Goal: Transaction & Acquisition: Purchase product/service

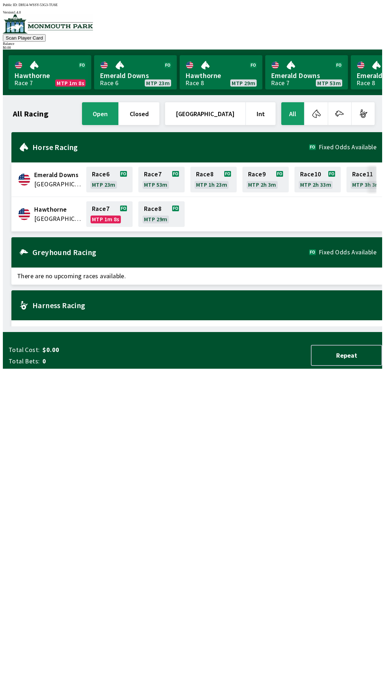
click at [311, 326] on div "All Racing open closed United States Int All Emerald Downs United States Race 6…" at bounding box center [195, 213] width 373 height 225
click at [364, 366] on button "Repeat" at bounding box center [345, 355] width 71 height 21
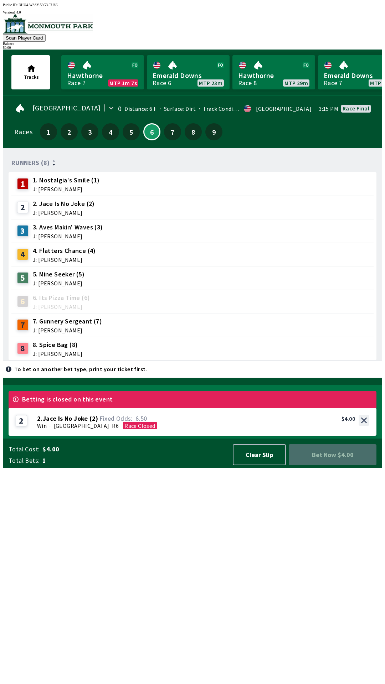
click at [231, 408] on div "Betting is closed on this event" at bounding box center [192, 399] width 367 height 17
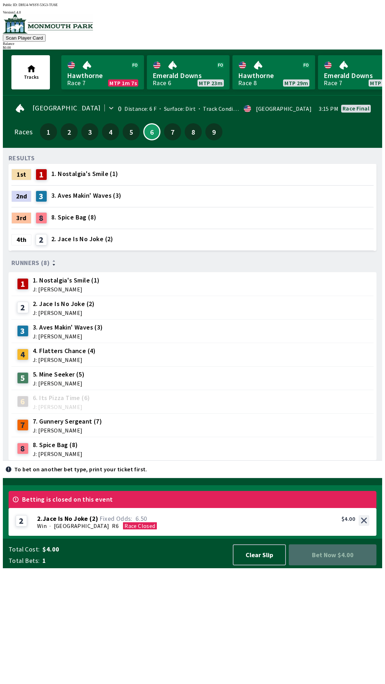
scroll to position [0, 0]
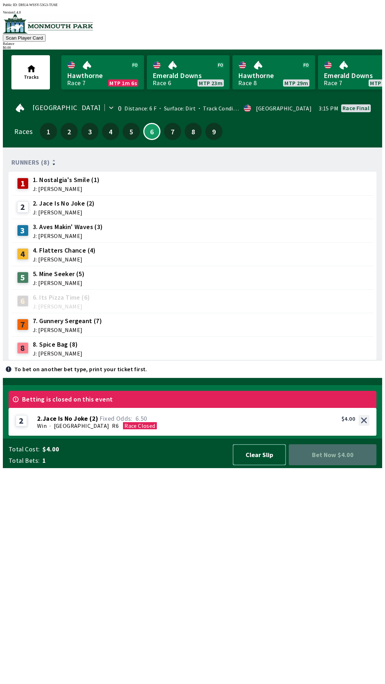
click at [235, 465] on button "Clear Slip" at bounding box center [258, 454] width 53 height 21
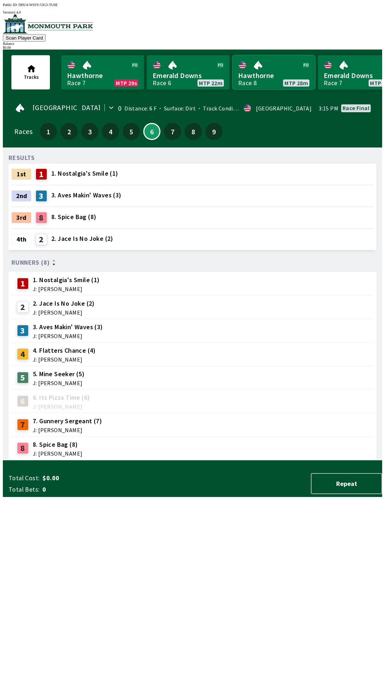
click at [276, 72] on link "Hawthorne Race 8 MTP 28m" at bounding box center [273, 72] width 83 height 34
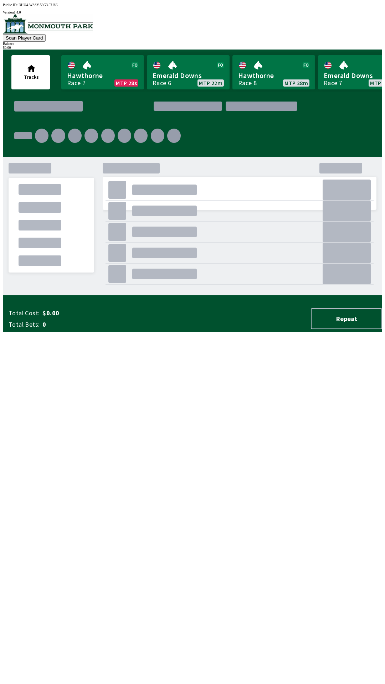
click at [246, 164] on div ". . . . . . . . . . . . . . . . . ." at bounding box center [242, 229] width 279 height 132
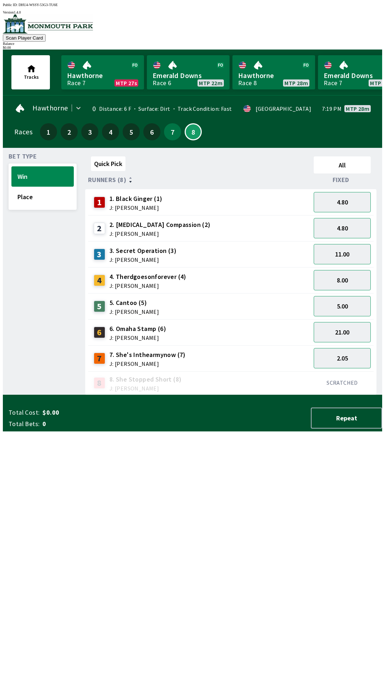
click at [157, 224] on span "2. [MEDICAL_DATA] Compassion (2)" at bounding box center [159, 224] width 101 height 9
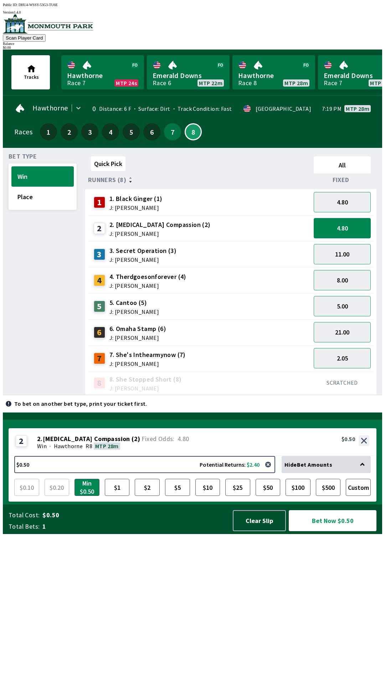
click at [168, 395] on div "Quick Pick All Runners (8) Fixed 1 1. Black Ginger (1) J: [PERSON_NAME] 4.80 2 …" at bounding box center [233, 273] width 297 height 241
